Goal: Information Seeking & Learning: Learn about a topic

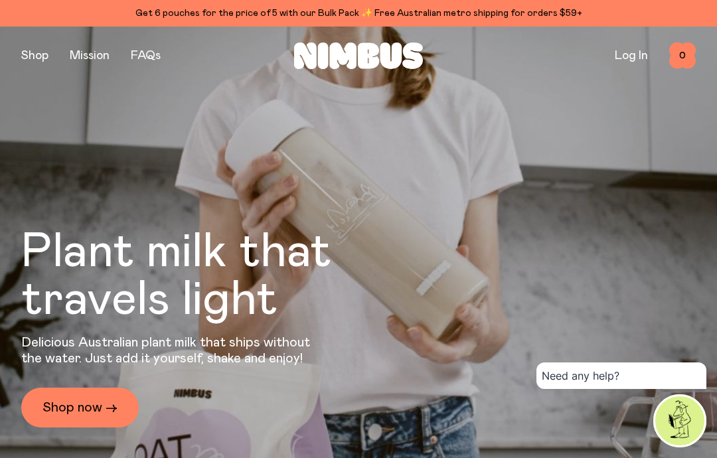
scroll to position [20, 0]
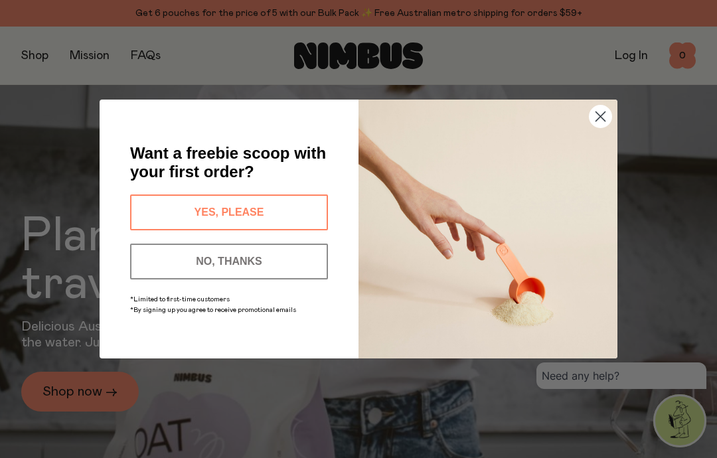
click at [603, 121] on icon "Close dialog" at bounding box center [600, 116] width 9 height 9
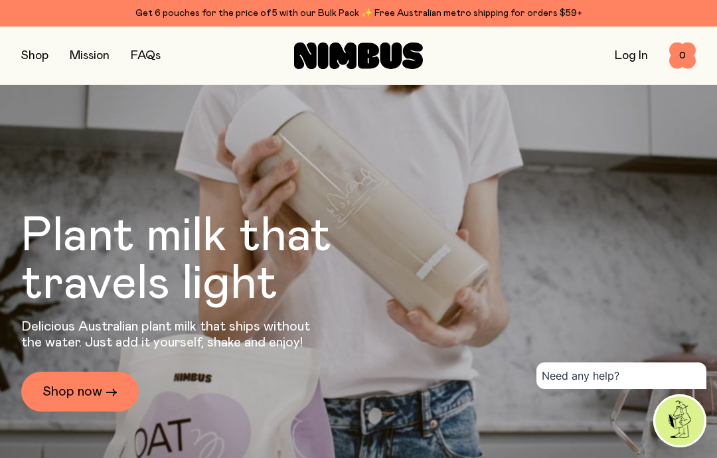
click at [360, 255] on div "Plant milk that travels light Delicious Australian plant milk that ships withou…" at bounding box center [358, 236] width 674 height 458
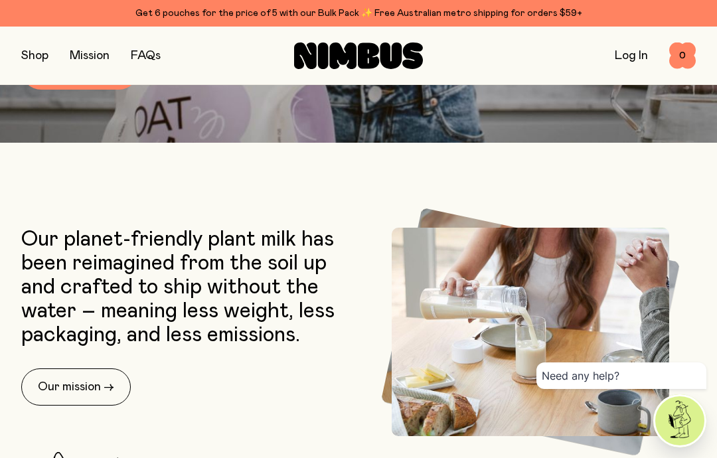
scroll to position [321, 0]
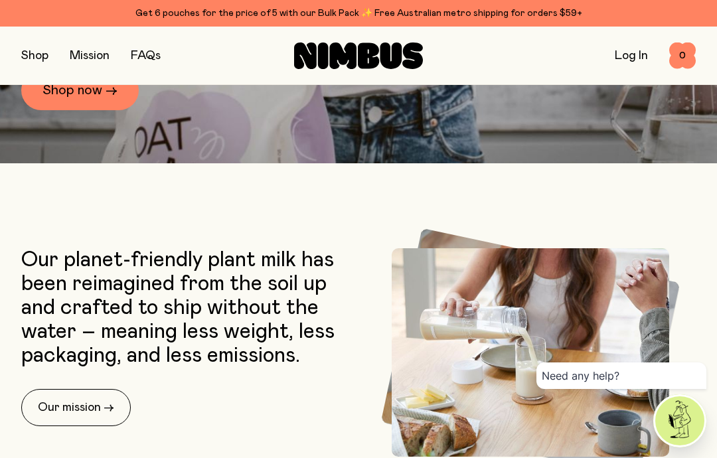
click at [108, 110] on link "Shop now →" at bounding box center [79, 90] width 117 height 40
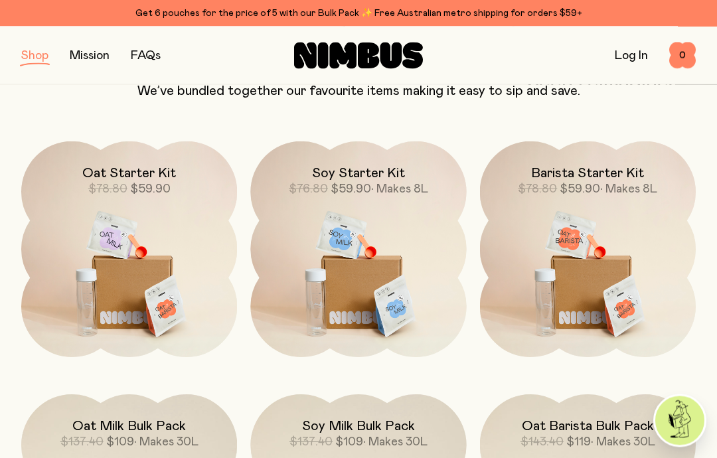
scroll to position [807, 0]
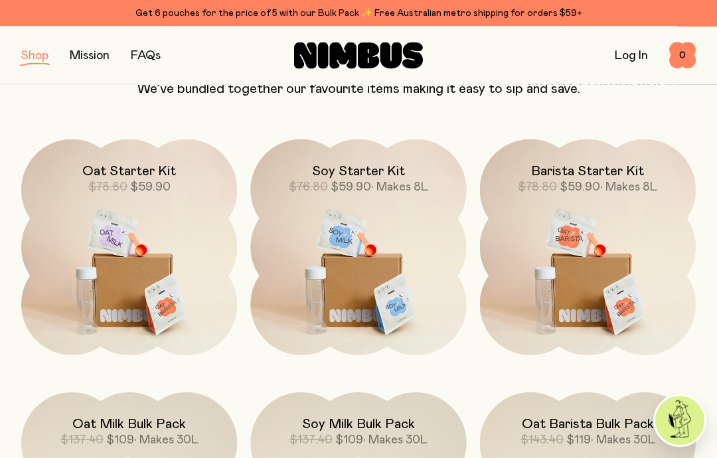
click at [179, 252] on img at bounding box center [129, 267] width 216 height 254
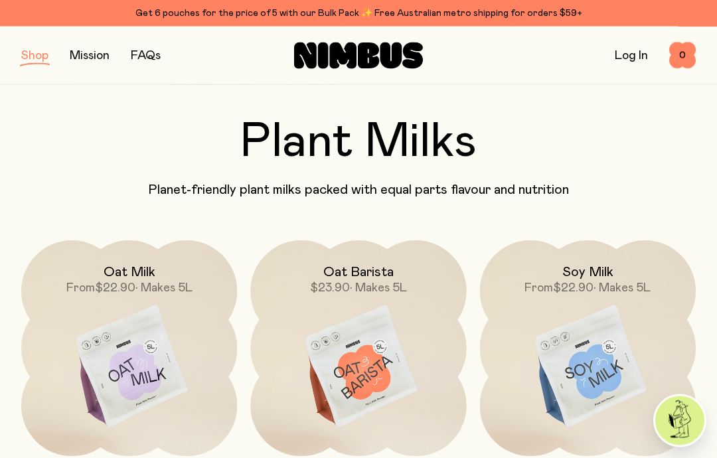
scroll to position [41, 0]
click at [159, 347] on img at bounding box center [129, 367] width 216 height 254
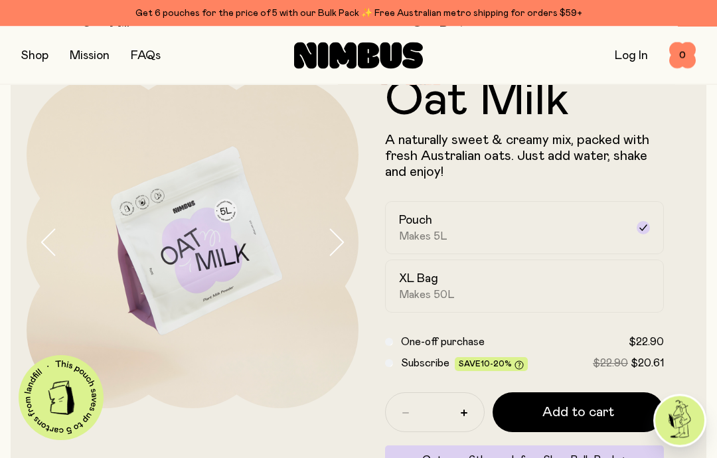
click at [604, 294] on div "XL Bag Makes 50L" at bounding box center [512, 286] width 227 height 31
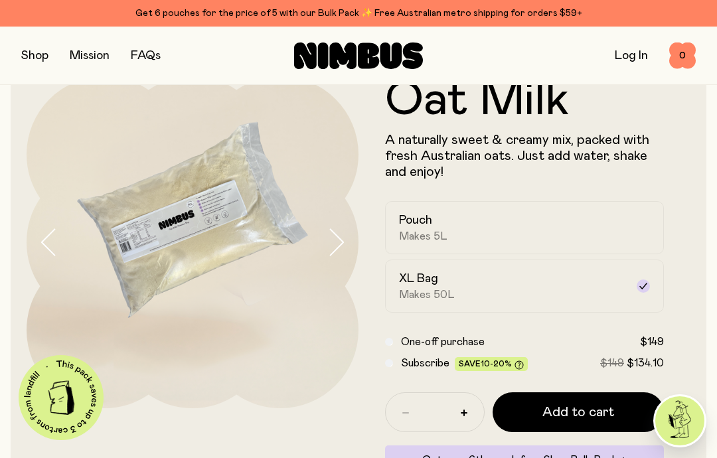
click at [615, 232] on div "Pouch Makes 5L" at bounding box center [512, 227] width 227 height 31
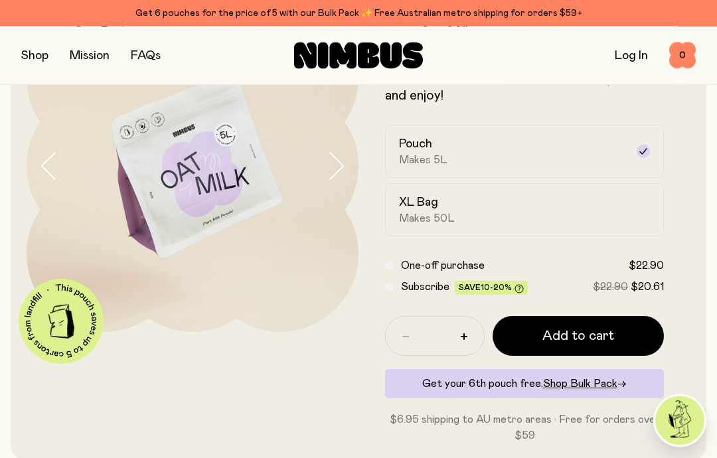
scroll to position [0, 0]
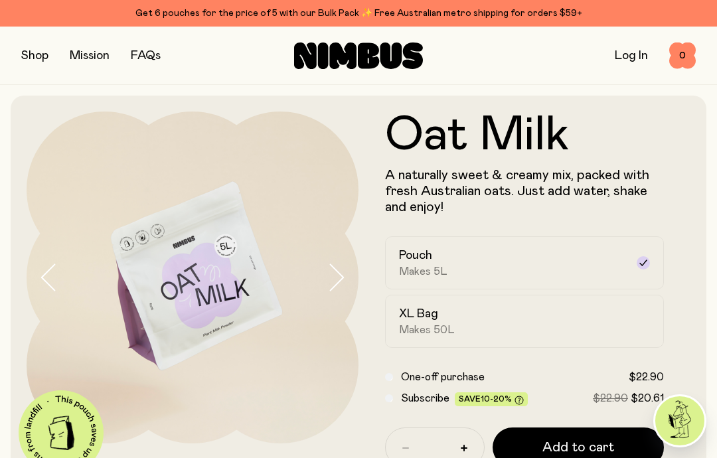
click at [156, 60] on link "FAQs" at bounding box center [146, 56] width 30 height 12
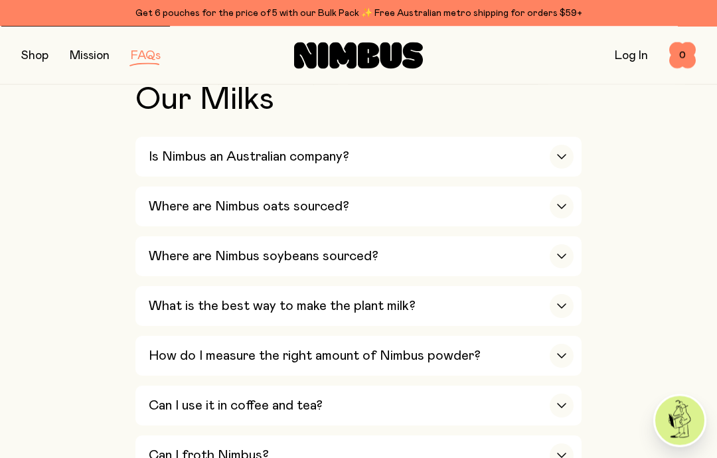
scroll to position [465, 0]
click at [554, 204] on div "button" at bounding box center [562, 206] width 24 height 24
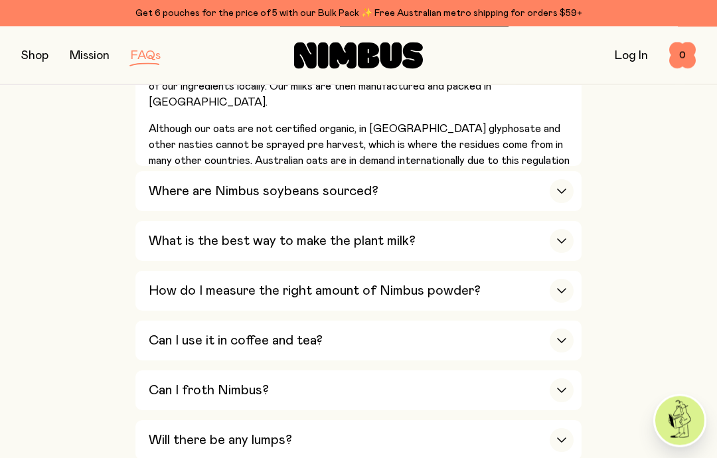
click at [560, 190] on icon "button" at bounding box center [562, 192] width 8 height 4
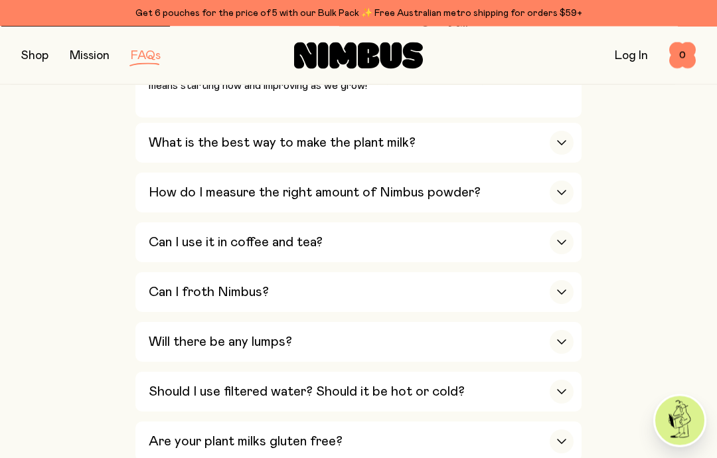
scroll to position [812, 0]
click at [561, 136] on div "button" at bounding box center [562, 143] width 24 height 24
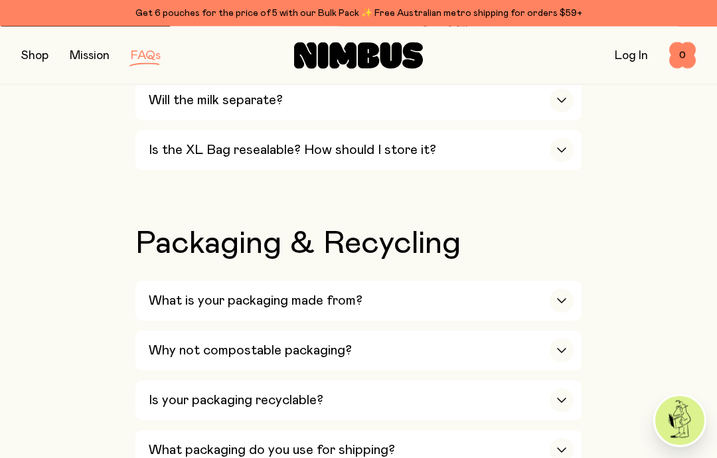
click at [561, 299] on icon "button" at bounding box center [561, 301] width 11 height 5
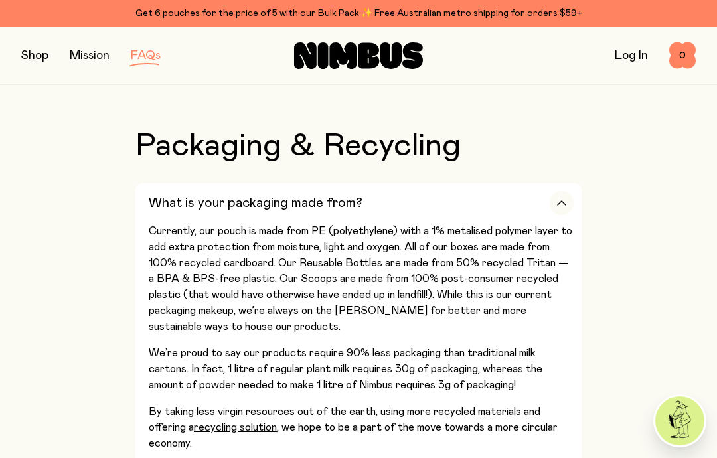
scroll to position [1653, 0]
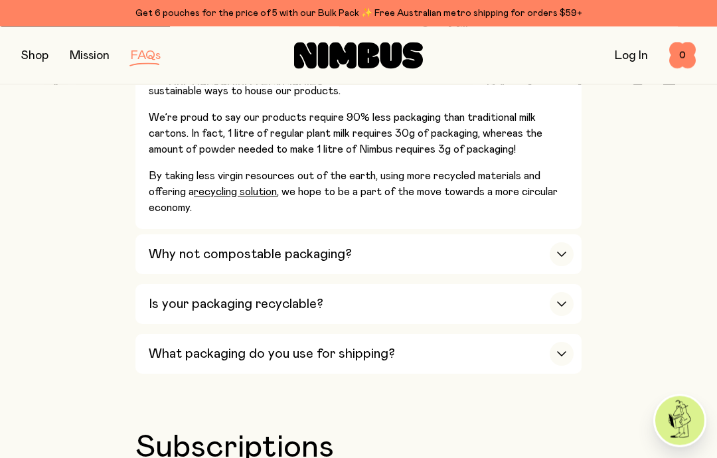
click at [564, 302] on icon "button" at bounding box center [561, 304] width 11 height 5
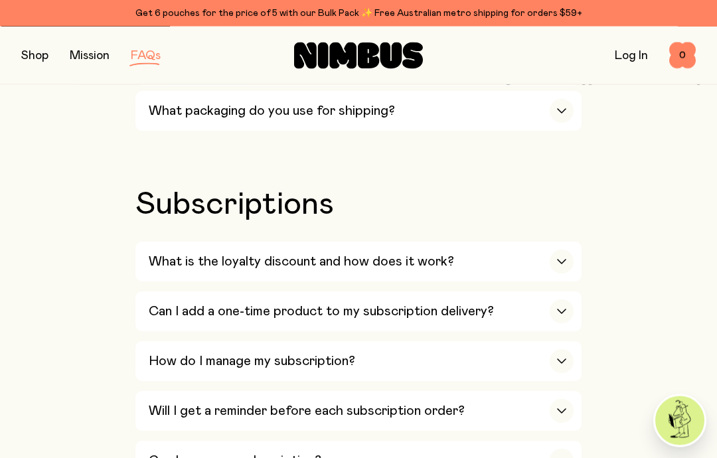
scroll to position [2573, 0]
click at [562, 259] on icon "button" at bounding box center [561, 261] width 11 height 5
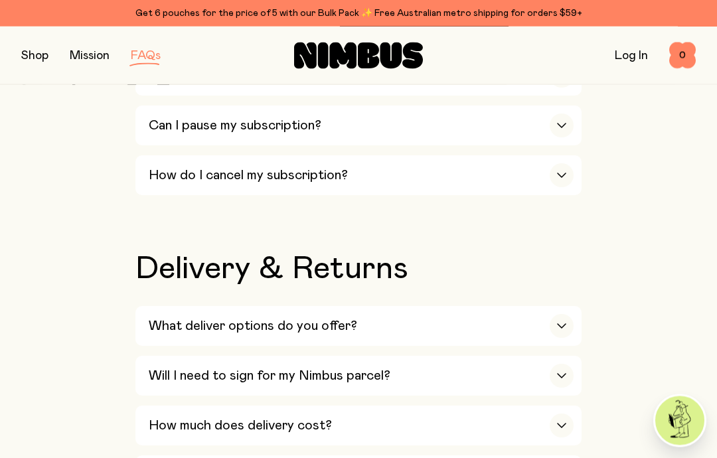
scroll to position [3158, 0]
